Goal: Information Seeking & Learning: Check status

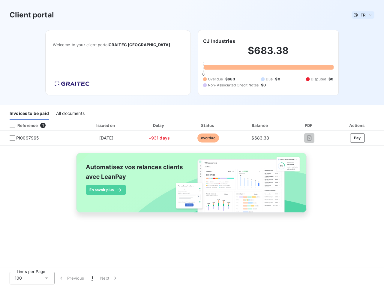
click at [363, 15] on span "FR" at bounding box center [363, 15] width 5 height 5
click at [219, 41] on h6 "CJ Industries" at bounding box center [219, 41] width 32 height 7
click at [29, 114] on div "Invoices to be paid" at bounding box center [29, 113] width 39 height 13
click at [70, 114] on div "All documents" at bounding box center [70, 113] width 29 height 13
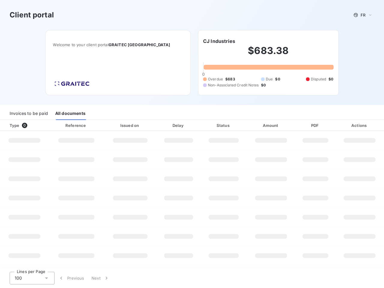
click at [38, 125] on div at bounding box center [36, 125] width 6 height 6
